Goal: Information Seeking & Learning: Check status

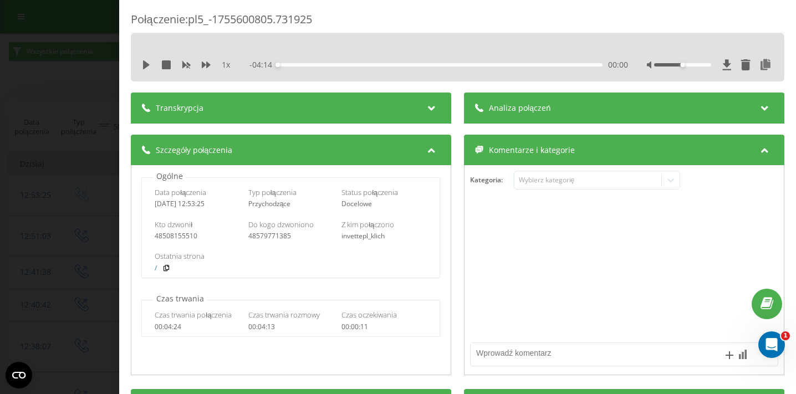
click at [91, 142] on div "Połączenie : pl5_-1755600805.731925 1 x - 04:14 00:00 00:00 Transkrypcja Aby mó…" at bounding box center [398, 197] width 796 height 394
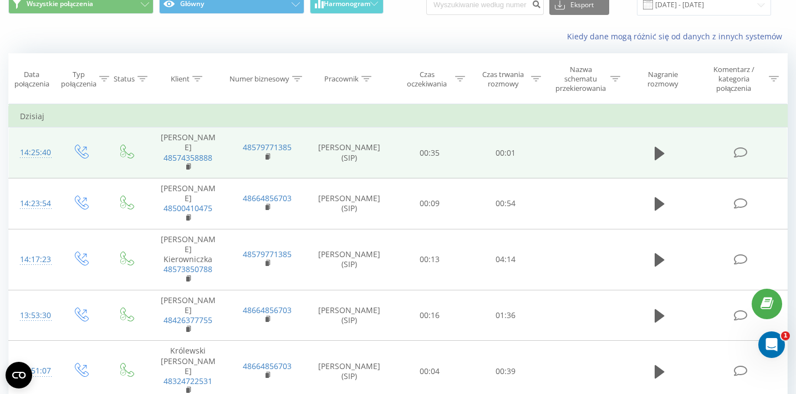
scroll to position [55, 0]
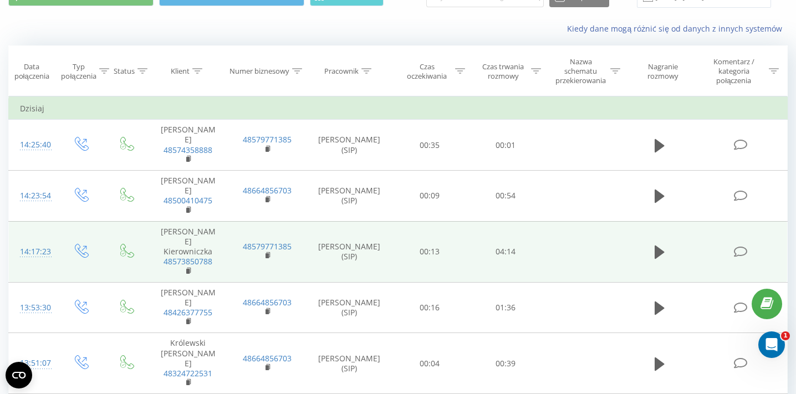
click at [42, 248] on div "14:17:23" at bounding box center [33, 252] width 26 height 22
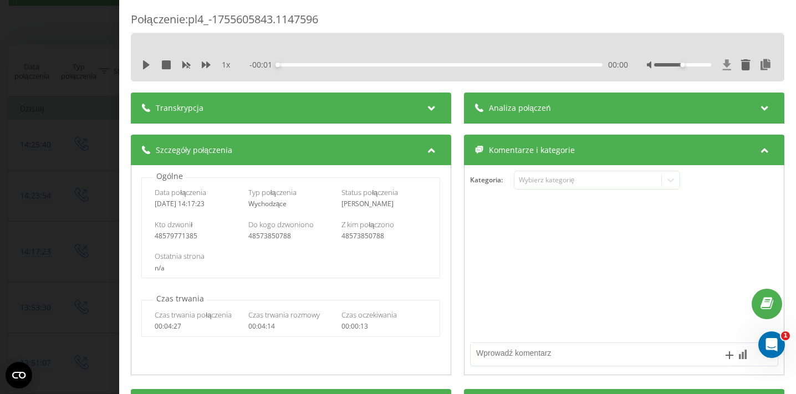
click at [728, 68] on icon at bounding box center [726, 64] width 9 height 11
click at [90, 161] on div "Połączenie : pl4_-1755605843.1147596 1 x - 04:14 00:00 00:00 Transkrypcja Aby m…" at bounding box center [398, 197] width 796 height 394
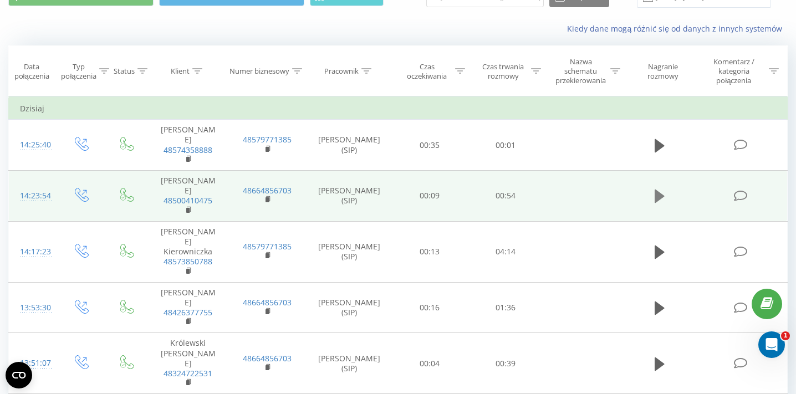
click at [658, 196] on icon at bounding box center [659, 195] width 10 height 13
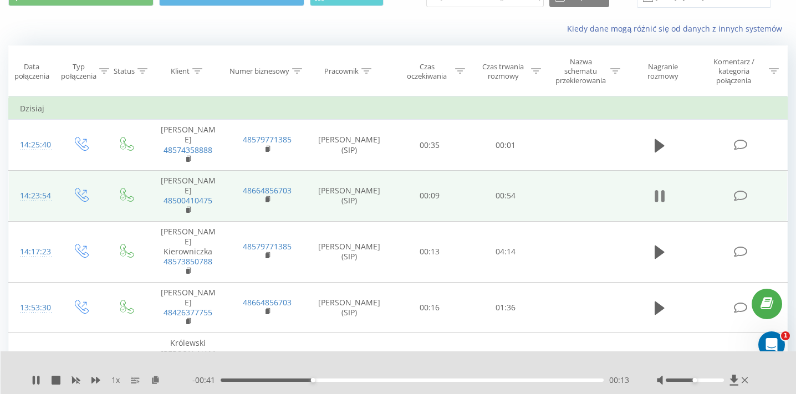
click at [658, 198] on icon at bounding box center [659, 196] width 10 height 16
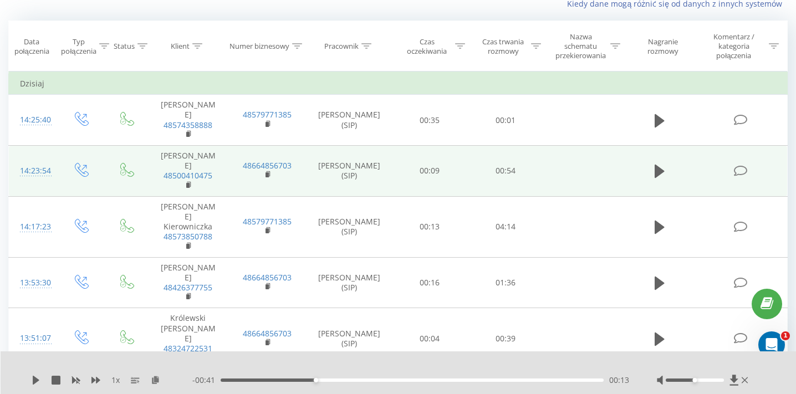
scroll to position [90, 0]
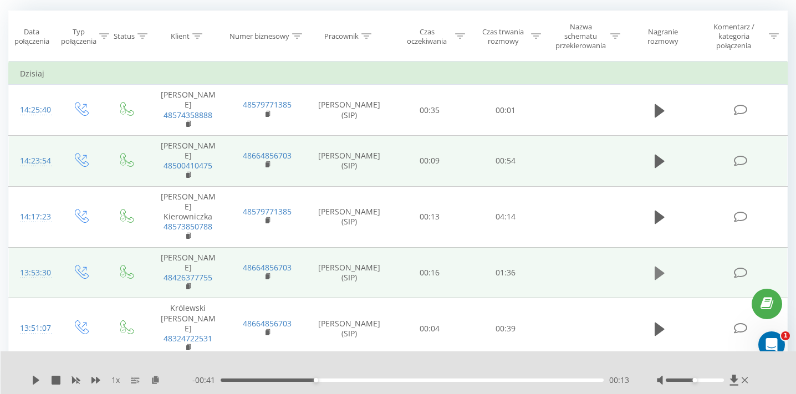
click at [659, 267] on icon at bounding box center [659, 273] width 10 height 13
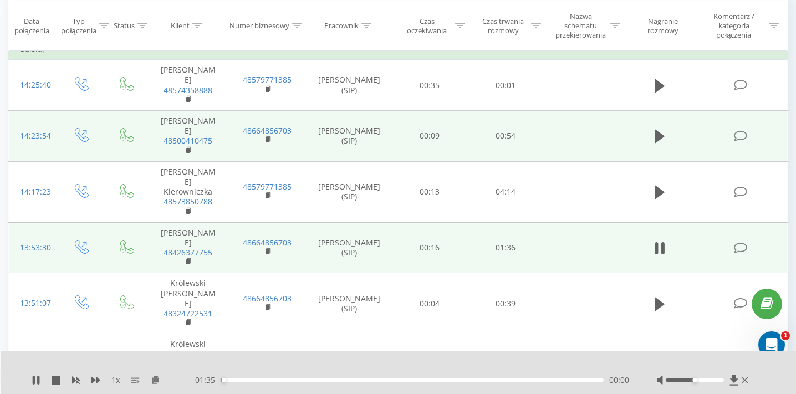
scroll to position [129, 0]
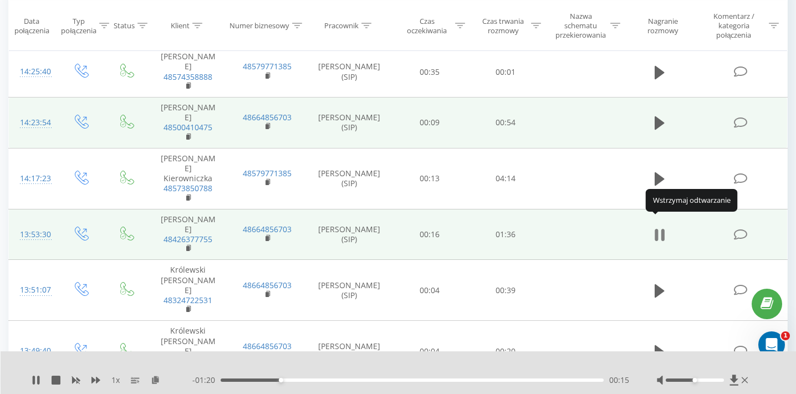
click at [660, 229] on icon at bounding box center [661, 235] width 3 height 12
